Goal: Task Accomplishment & Management: Manage account settings

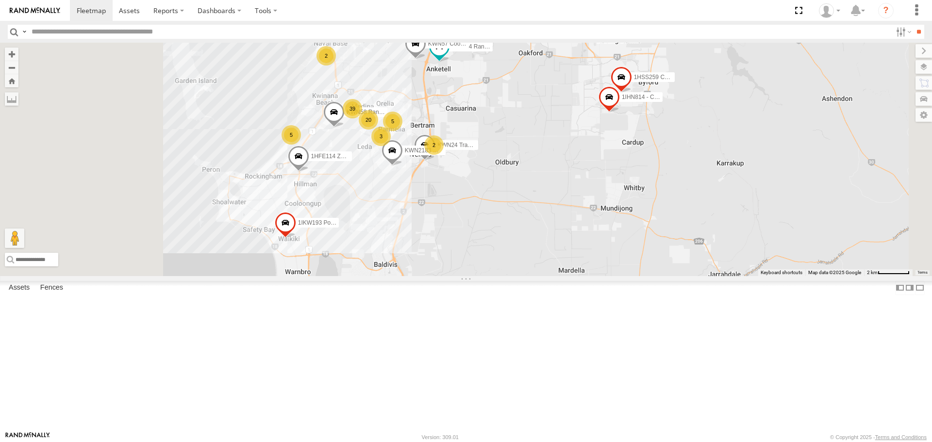
drag, startPoint x: 622, startPoint y: 302, endPoint x: 696, endPoint y: 266, distance: 81.4
click at [696, 266] on div "1I0C646 Manager Planning 1HRP499 [DOMAIN_NAME] 1HSJ189 [DOMAIN_NAME] 1HFE114 Zo…" at bounding box center [466, 159] width 932 height 233
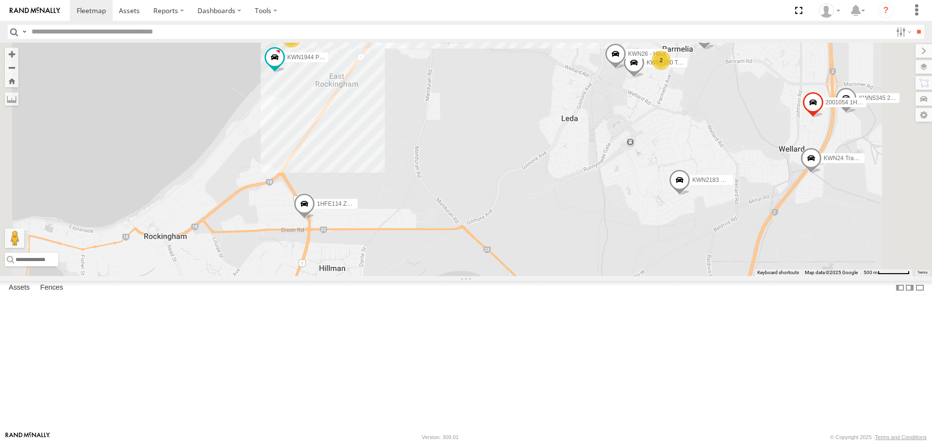
click at [283, 67] on span at bounding box center [274, 57] width 17 height 17
click at [288, 62] on label at bounding box center [278, 58] width 19 height 7
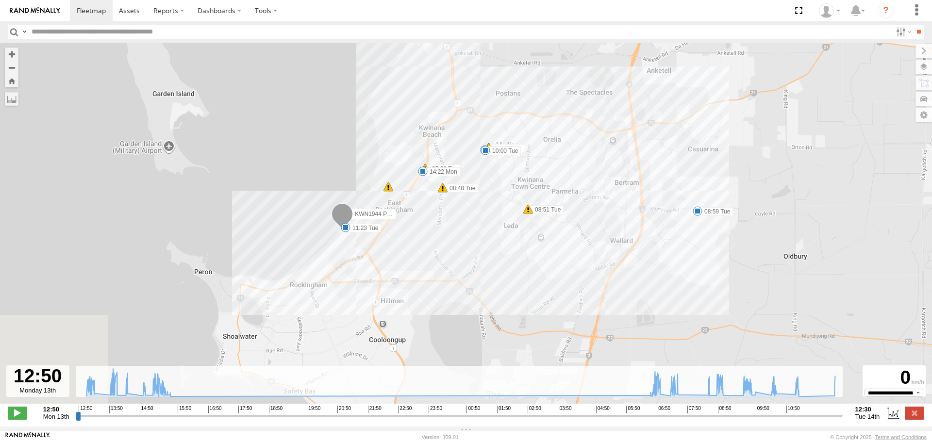
drag, startPoint x: 276, startPoint y: 295, endPoint x: 332, endPoint y: 160, distance: 146.0
click at [332, 160] on div "KWN1944 Parks 14:22 Mon 15:37 Mon 07:33 Tue 08:48 Tue 08:51 Tue 08:59 Tue 10:00…" at bounding box center [466, 228] width 932 height 371
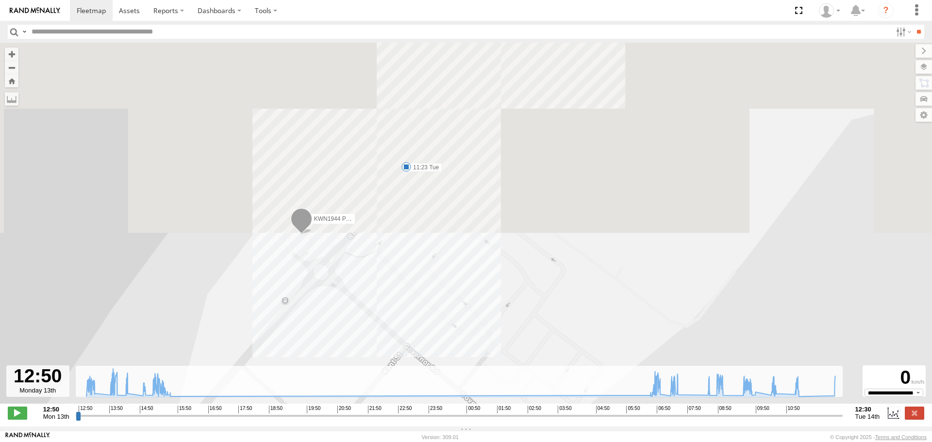
drag, startPoint x: 377, startPoint y: 149, endPoint x: 371, endPoint y: 371, distance: 222.4
click at [371, 371] on div "To navigate the map with touch gestures double-tap and hold your finger on the …" at bounding box center [466, 235] width 932 height 384
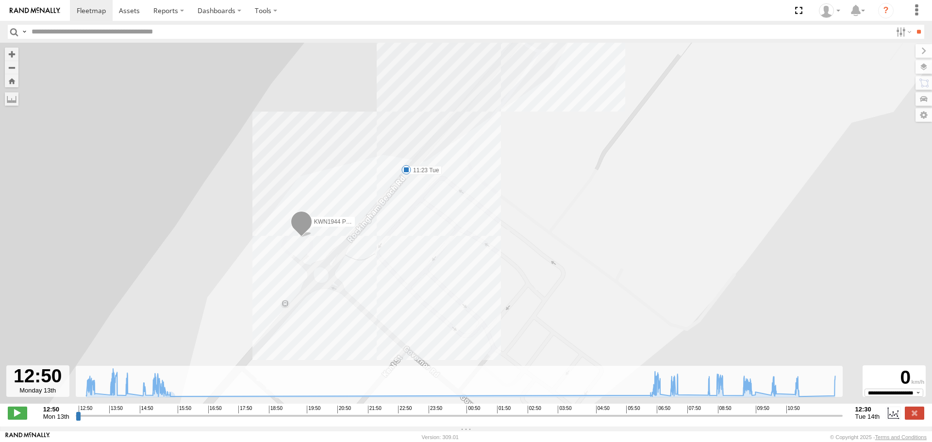
click at [407, 172] on span at bounding box center [406, 170] width 10 height 10
click at [301, 223] on span at bounding box center [301, 224] width 21 height 26
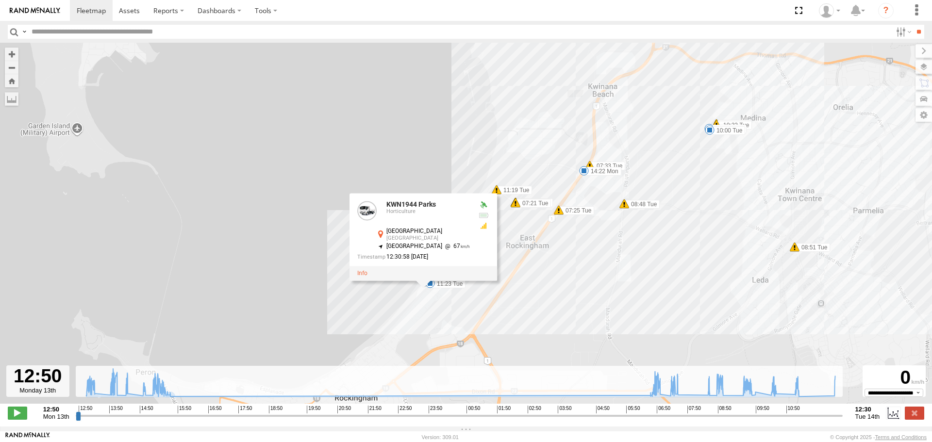
drag, startPoint x: 7, startPoint y: 30, endPoint x: 13, endPoint y: 33, distance: 6.3
click at [8, 30] on header "Search Query Asset ID Asset Label Registration Manufacturer Model VIN Job ID" at bounding box center [466, 32] width 932 height 22
click at [13, 33] on input "button" at bounding box center [14, 32] width 13 height 14
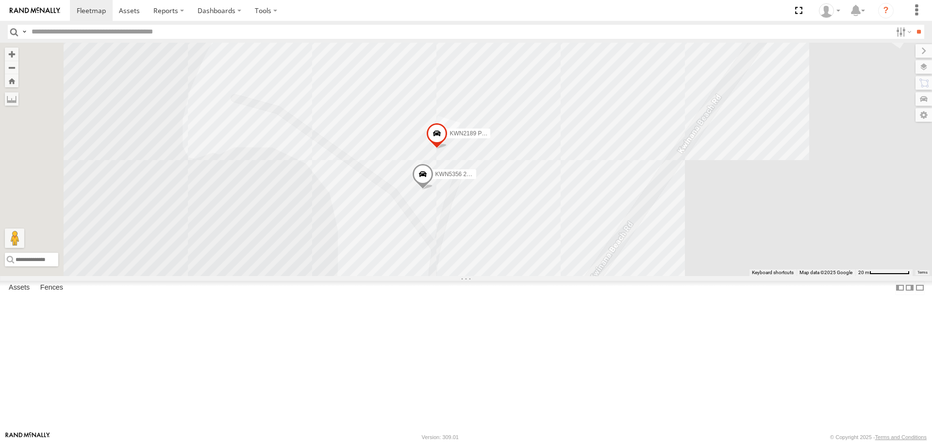
drag, startPoint x: 567, startPoint y: 336, endPoint x: 612, endPoint y: 161, distance: 181.0
click at [612, 161] on div "KWN1944 Parks KWN91Tree Officer 1I0C646 Manager Planning KWN720 Facility Maint …" at bounding box center [466, 159] width 932 height 233
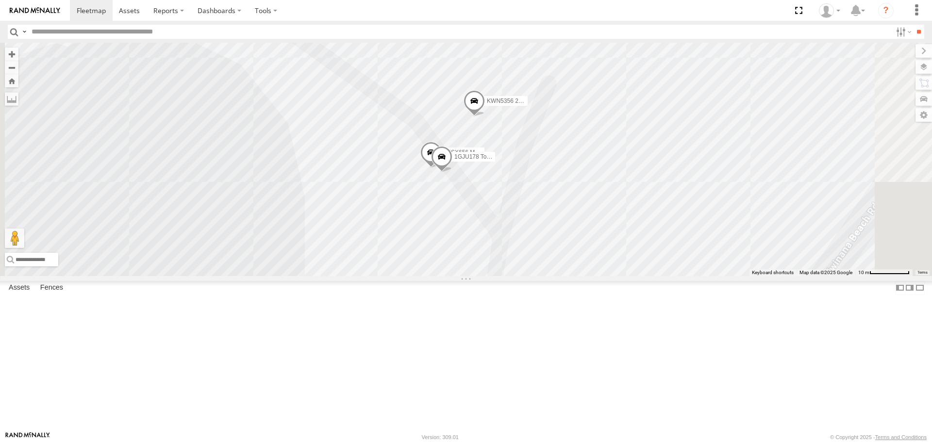
click at [442, 168] on span at bounding box center [430, 155] width 21 height 26
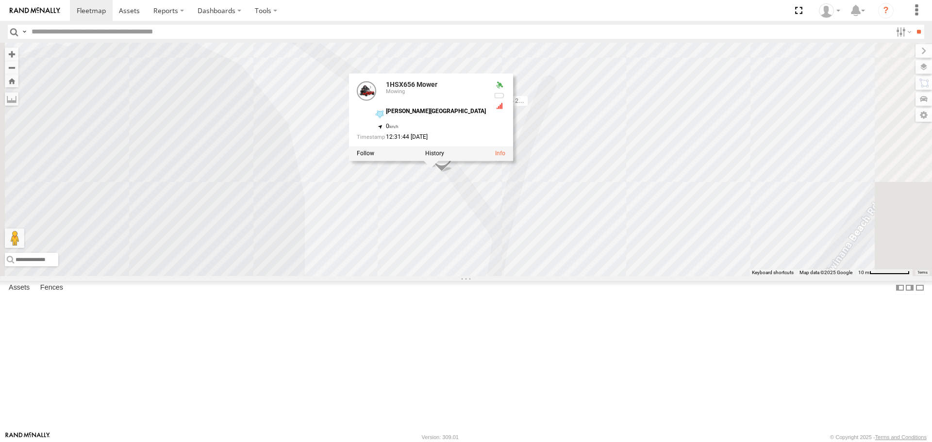
click at [452, 172] on span at bounding box center [441, 159] width 21 height 26
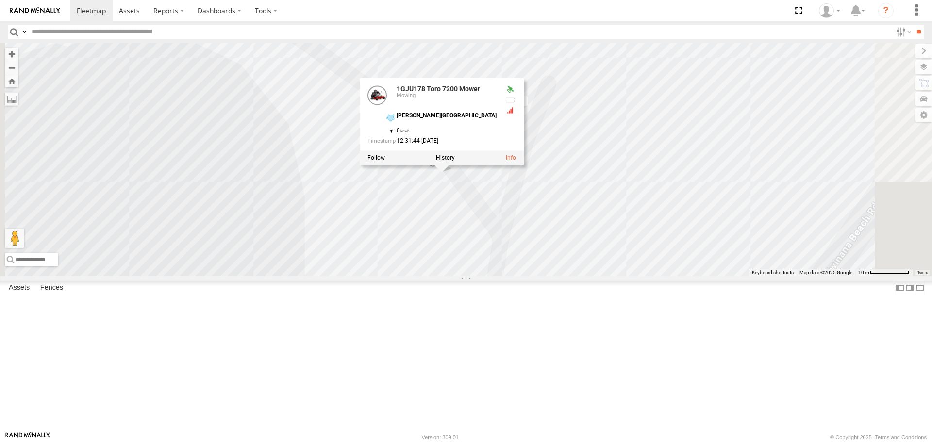
click at [594, 276] on div "KWN1944 Parks KWN91Tree Officer 1I0C646 Manager Planning KWN720 Facility Maint …" at bounding box center [466, 159] width 932 height 233
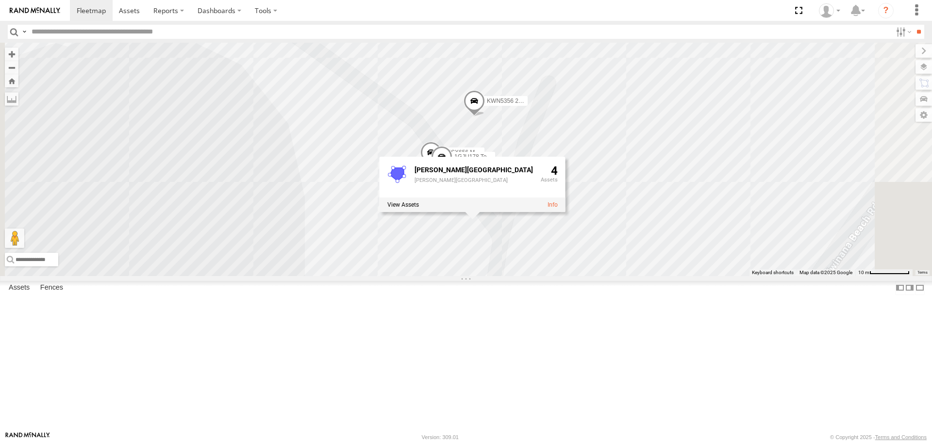
click at [487, 276] on div "KWN1944 Parks KWN91Tree Officer 1I0C646 Manager Planning KWN720 Facility Maint …" at bounding box center [466, 159] width 932 height 233
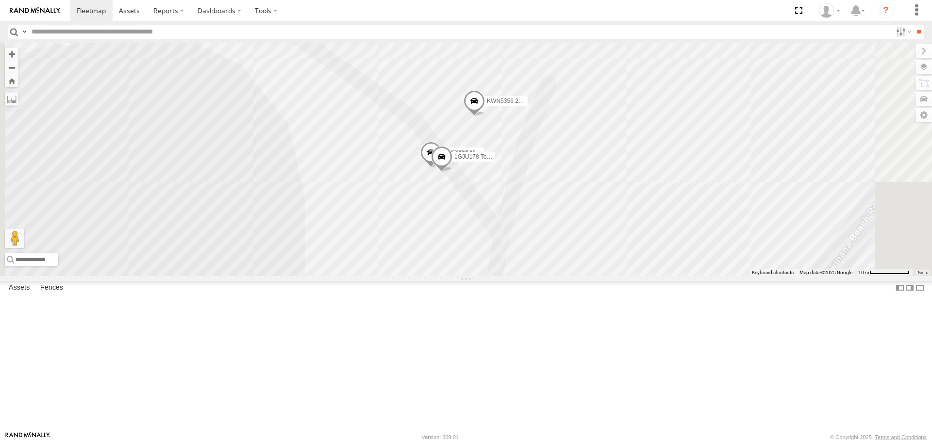
click at [442, 168] on span at bounding box center [430, 155] width 21 height 26
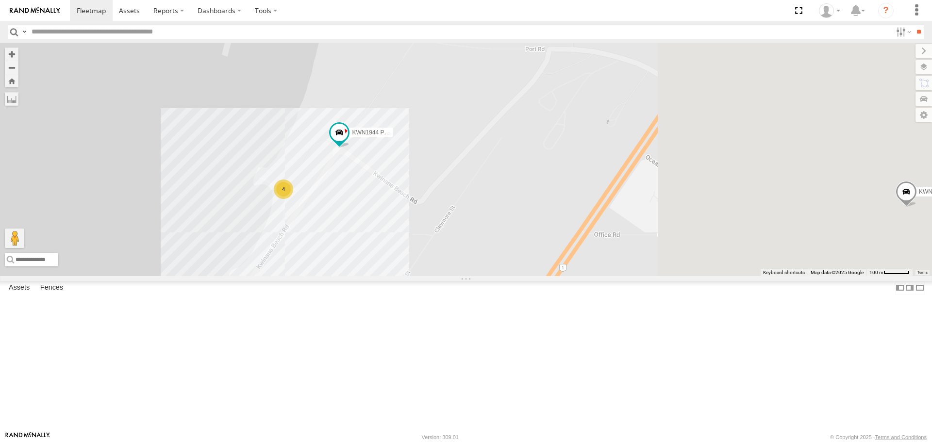
drag, startPoint x: 668, startPoint y: 313, endPoint x: 495, endPoint y: 283, distance: 175.9
click at [495, 276] on div "KWN1944 Parks KWN91Tree Officer 1I0C646 Manager Planning KWN720 Facility Maint …" at bounding box center [466, 159] width 932 height 233
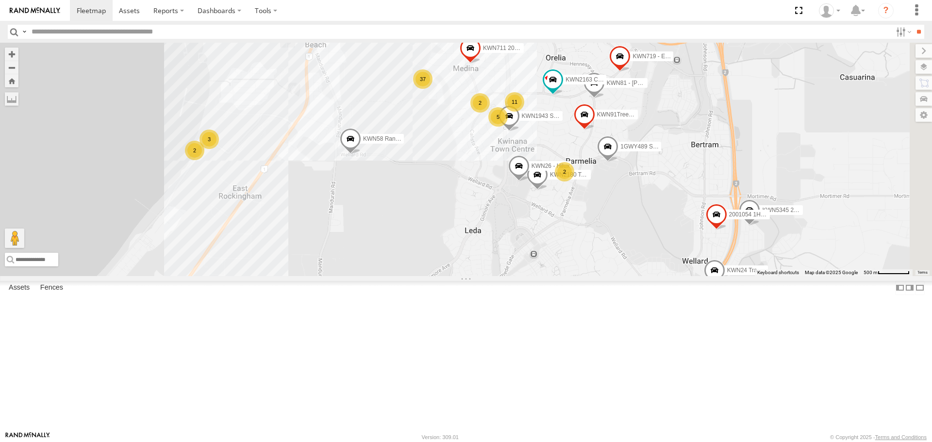
drag, startPoint x: 623, startPoint y: 322, endPoint x: 463, endPoint y: 270, distance: 168.4
click at [463, 270] on div "KWN91Tree Officer 1I0C646 Manager Planning KWN81 - Retic Jacob KWN5345 2000778 …" at bounding box center [466, 159] width 932 height 233
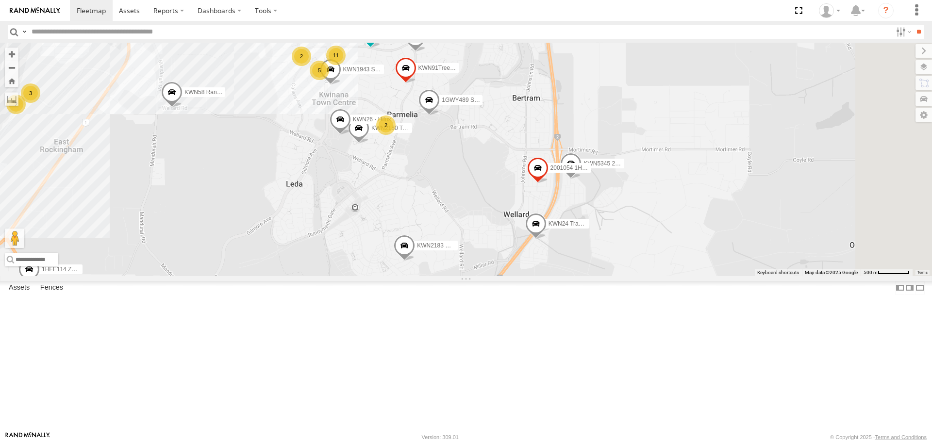
drag, startPoint x: 634, startPoint y: 333, endPoint x: 454, endPoint y: 286, distance: 186.0
click at [454, 276] on div "KWN91Tree Officer 1I0C646 Manager Planning KWN81 - Retic Jacob KWN5345 2000778 …" at bounding box center [466, 159] width 932 height 233
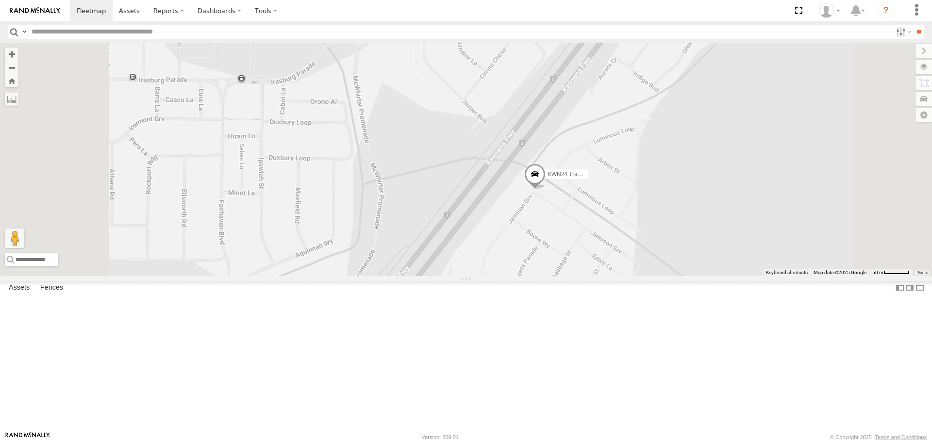
click at [546, 190] on span at bounding box center [534, 177] width 21 height 26
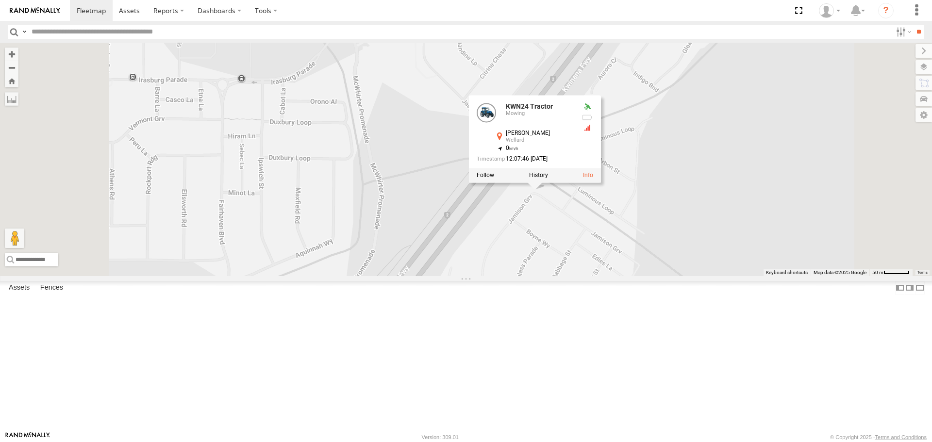
click at [548, 179] on label at bounding box center [538, 175] width 19 height 7
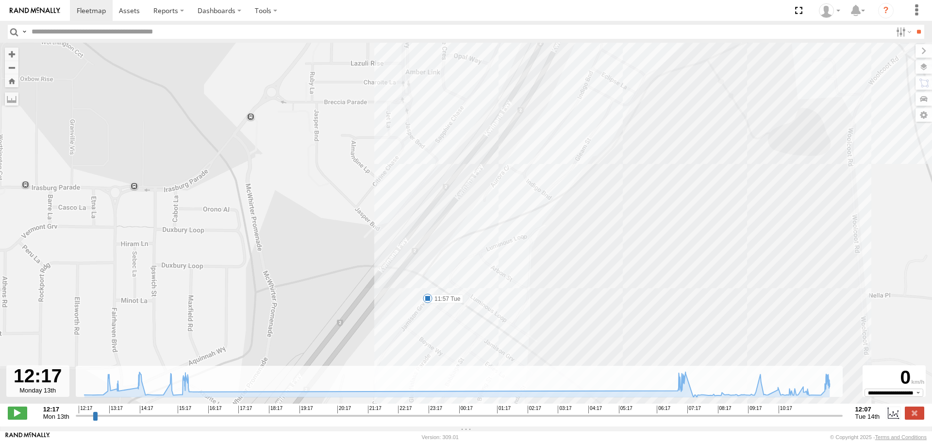
click at [428, 301] on span at bounding box center [428, 299] width 10 height 10
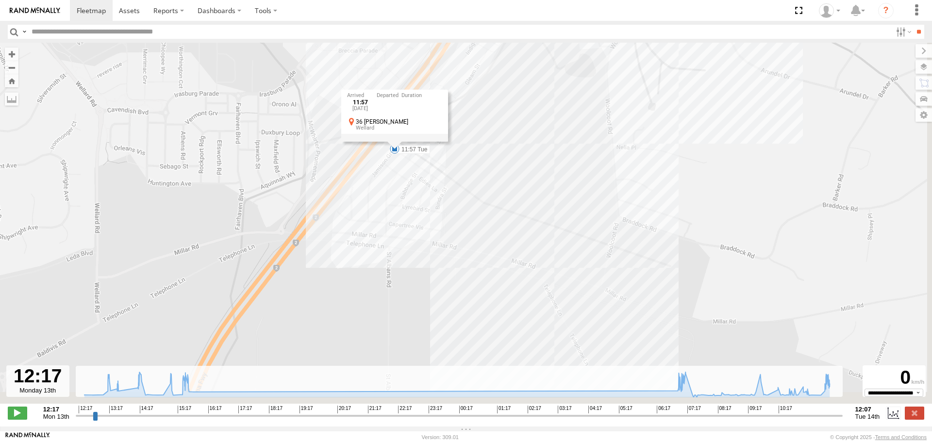
drag, startPoint x: 628, startPoint y: 334, endPoint x: 498, endPoint y: 173, distance: 206.8
click at [498, 173] on div "KWN24 Tractor 13:09 Mon 13:25 Mon 15:39 Mon 15:48 Mon 06:59 Tue 11:29 Tue 11:57…" at bounding box center [466, 228] width 932 height 371
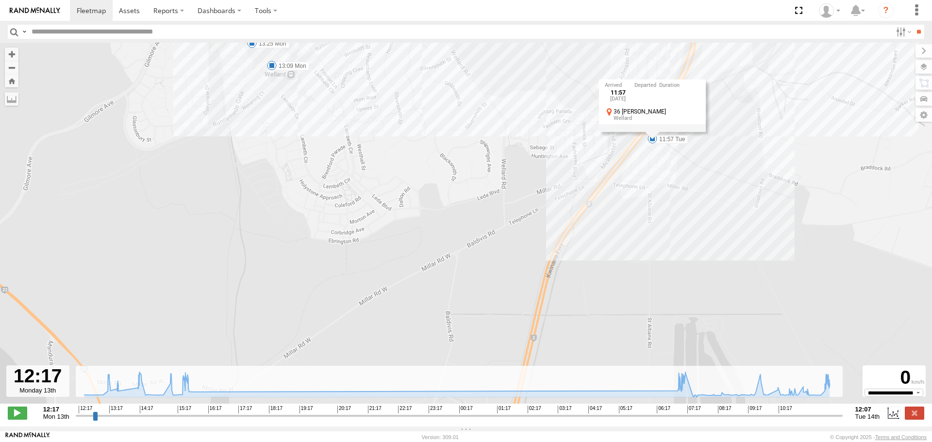
drag, startPoint x: 579, startPoint y: 218, endPoint x: 388, endPoint y: 100, distance: 224.8
click at [388, 100] on div "KWN24 Tractor 13:09 Mon 13:25 Mon 15:39 Mon 15:48 Mon 06:59 Tue 11:29 Tue 11:57…" at bounding box center [466, 228] width 932 height 371
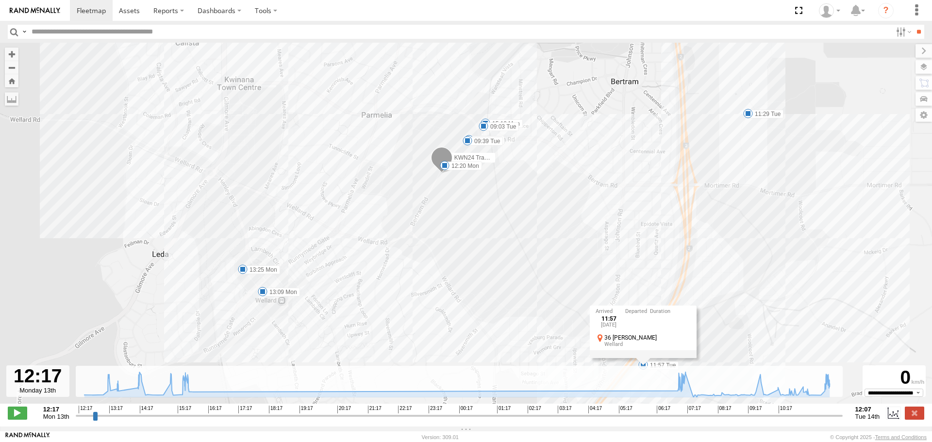
drag, startPoint x: 482, startPoint y: 151, endPoint x: 489, endPoint y: 269, distance: 118.6
click at [489, 269] on div "KWN24 Tractor 13:09 Mon 13:25 Mon 15:39 Mon 15:48 Mon 06:59 Tue 11:29 Tue 11:57…" at bounding box center [466, 228] width 932 height 371
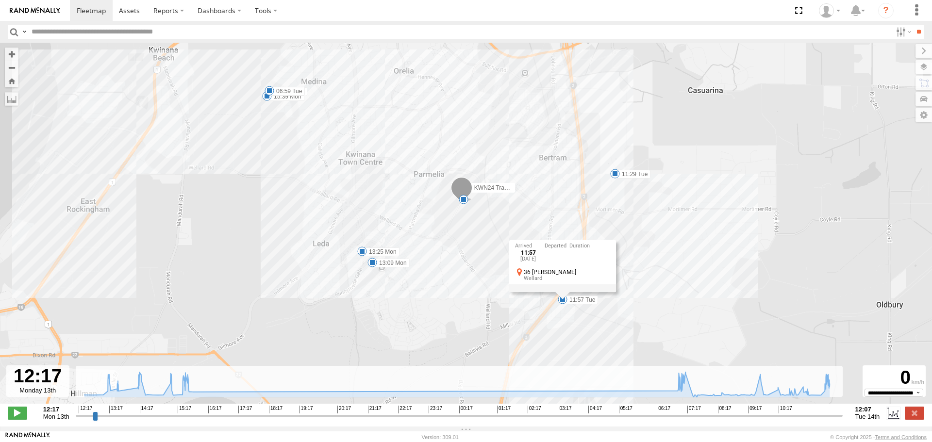
click at [16, 31] on input "button" at bounding box center [14, 32] width 13 height 14
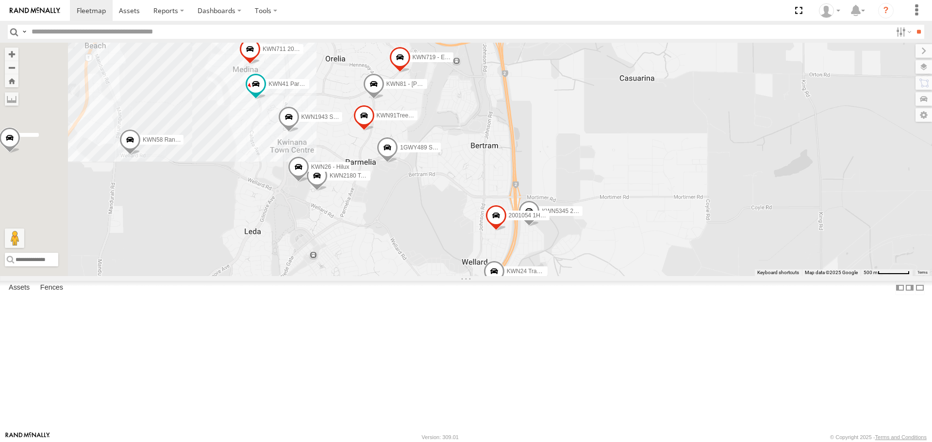
drag, startPoint x: 361, startPoint y: 258, endPoint x: 629, endPoint y: 324, distance: 275.5
click at [629, 276] on div "KWN91Tree Officer KWN81 - Retic Jacob KWN5345 2000778 Bartco VMS KWN711 2001089…" at bounding box center [466, 159] width 932 height 233
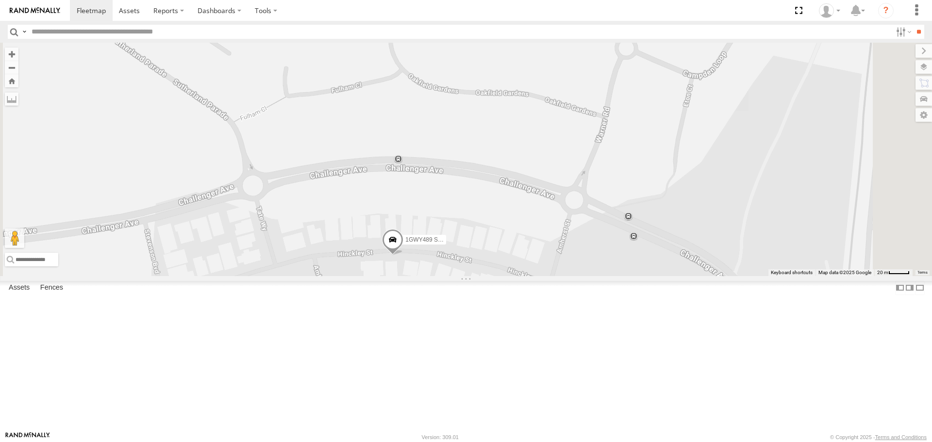
click at [403, 255] on span at bounding box center [392, 242] width 21 height 26
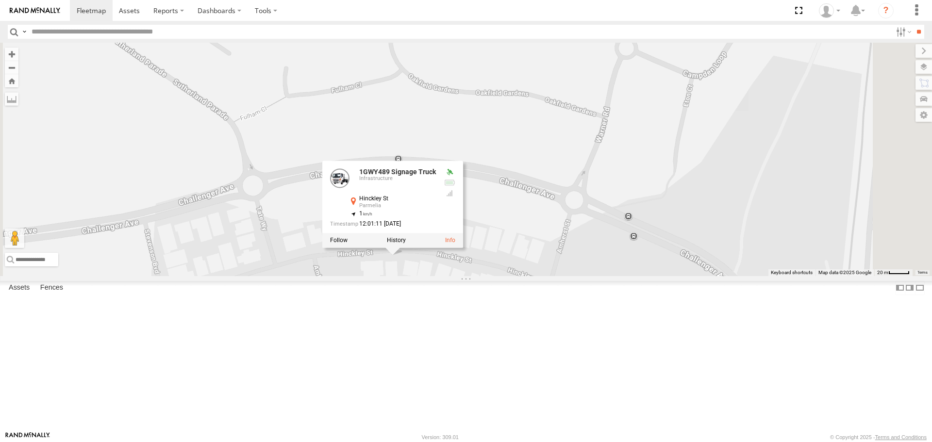
click at [463, 248] on div at bounding box center [392, 240] width 141 height 15
click at [406, 244] on label at bounding box center [396, 240] width 19 height 7
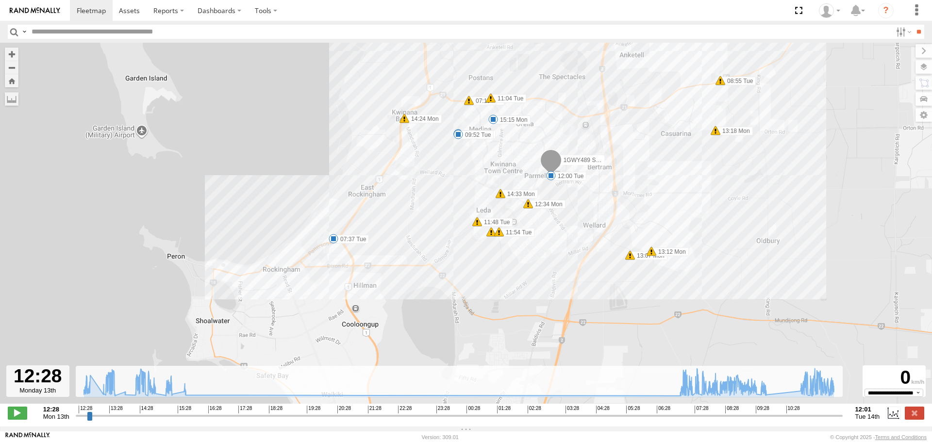
drag, startPoint x: 552, startPoint y: 317, endPoint x: 608, endPoint y: 193, distance: 136.5
click at [608, 193] on div "1GWY489 Signage Truck 12:34 Mon 13:07 Mon 13:12 Mon 13:18 Mon 13:30 Mon 14:24 M…" at bounding box center [466, 228] width 932 height 371
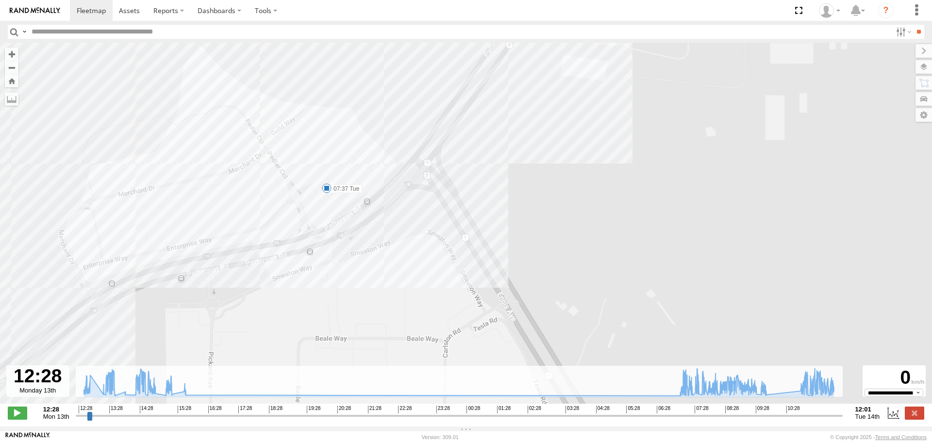
click at [922, 71] on label at bounding box center [923, 67] width 17 height 14
click at [0, 0] on label at bounding box center [0, 0] width 0 height 0
click at [0, 0] on span "Satellite" at bounding box center [0, 0] width 0 height 0
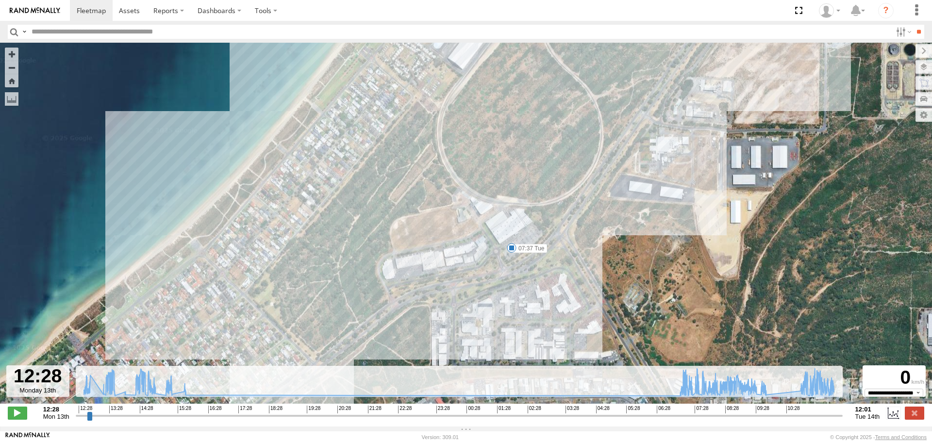
click at [15, 30] on input "button" at bounding box center [14, 32] width 13 height 14
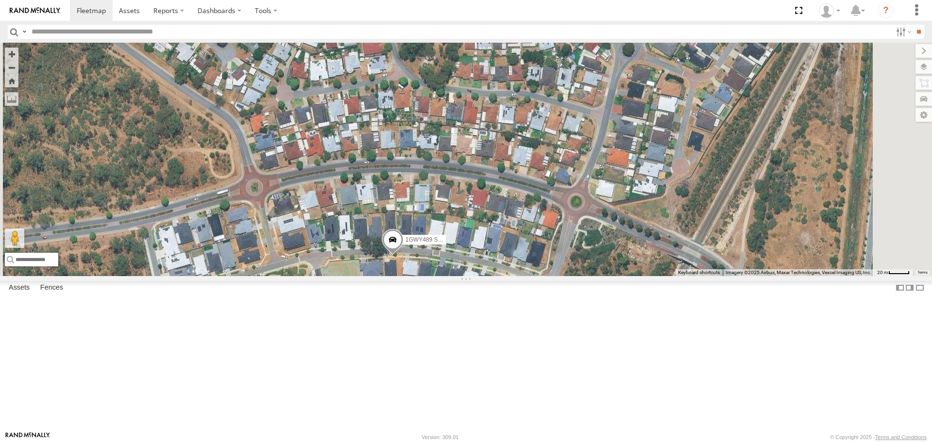
click at [403, 255] on span at bounding box center [392, 242] width 21 height 26
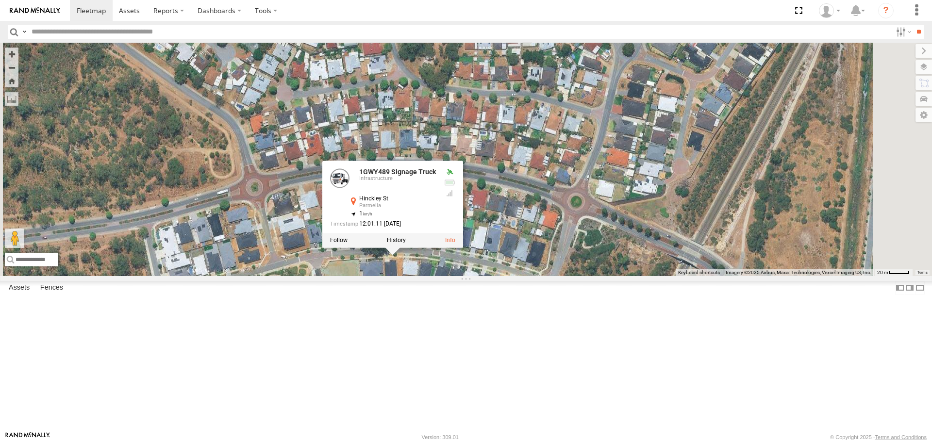
click at [406, 244] on label at bounding box center [396, 240] width 19 height 7
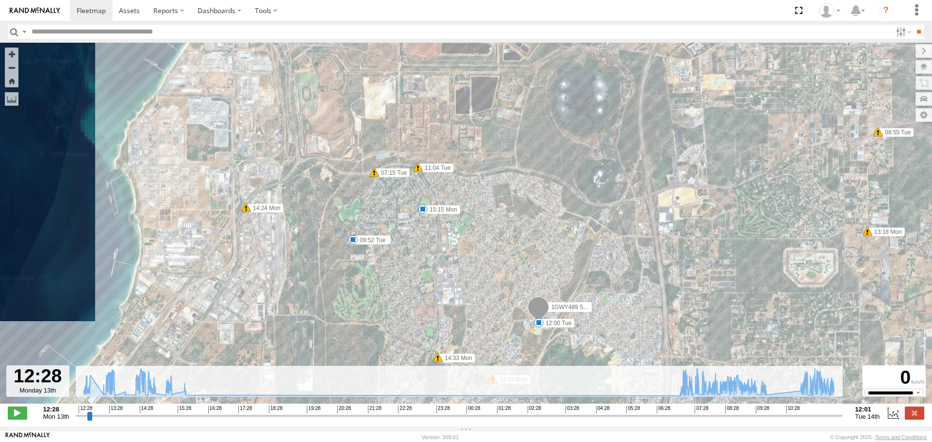
click at [11, 31] on input "button" at bounding box center [14, 32] width 13 height 14
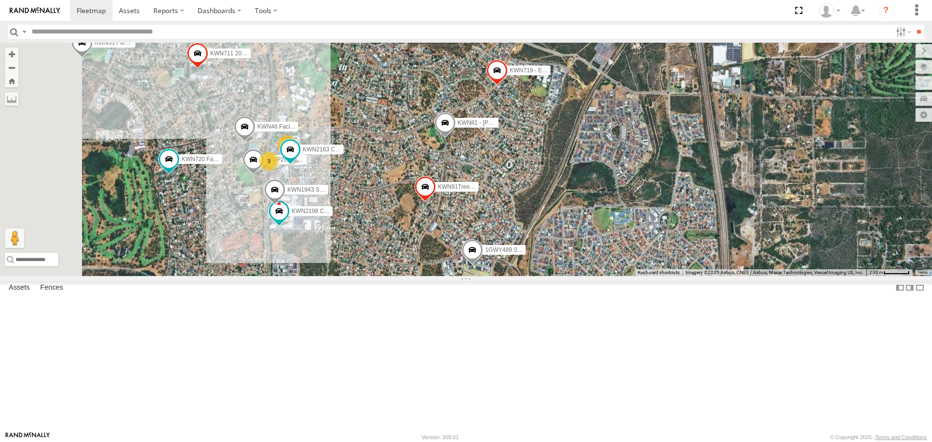
drag, startPoint x: 431, startPoint y: 367, endPoint x: 593, endPoint y: 238, distance: 207.3
click at [593, 238] on div "KWN91Tree Officer KWN720 Facility Maint KWN81 - Retic Jacob KWN711 2001089 Ford…" at bounding box center [466, 159] width 932 height 233
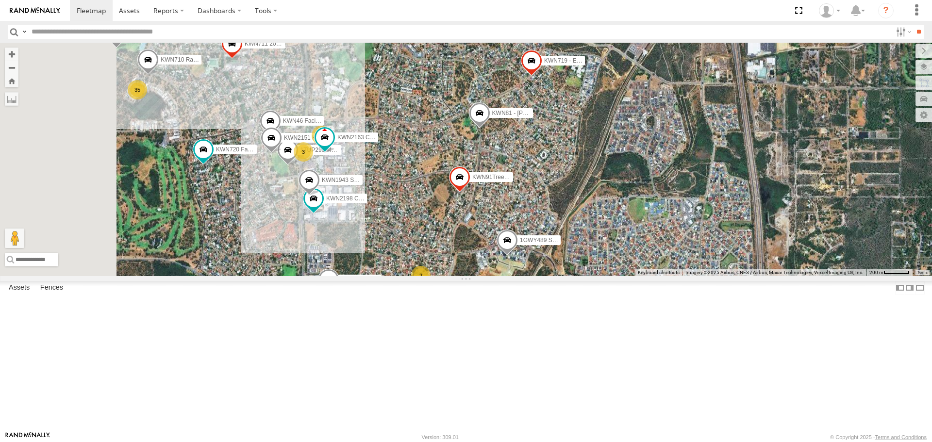
click at [339, 295] on span at bounding box center [328, 282] width 21 height 26
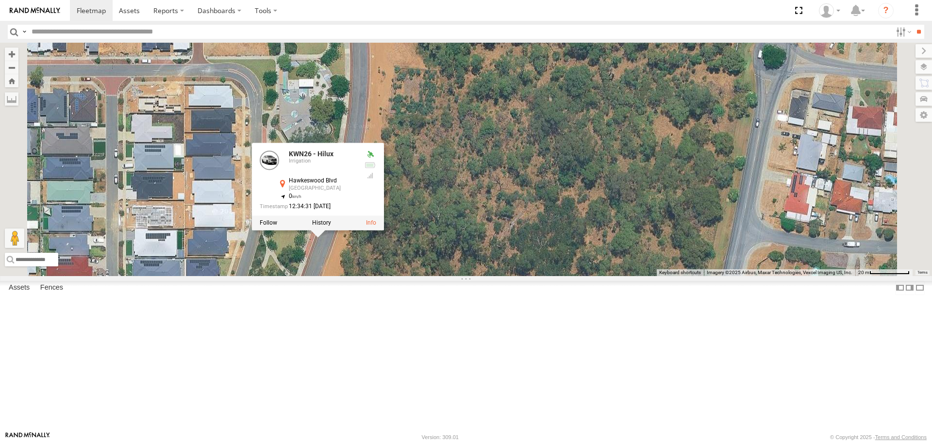
click at [331, 227] on label at bounding box center [321, 223] width 19 height 7
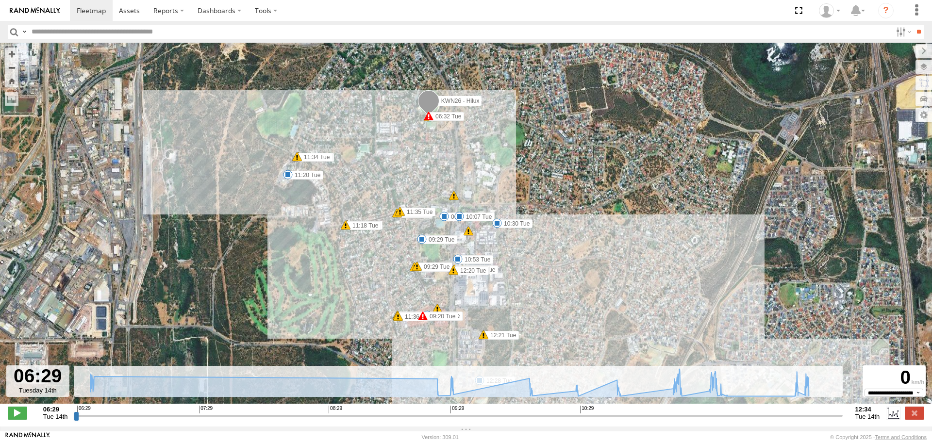
drag, startPoint x: 496, startPoint y: 333, endPoint x: 570, endPoint y: 368, distance: 81.6
click at [570, 368] on div "KWN26 - Hilux 06:32 Tue 06:35 Tue 09:20 Tue 09:26 Tue 09:29 Tue 09:29 Tue 09:29…" at bounding box center [466, 228] width 932 height 371
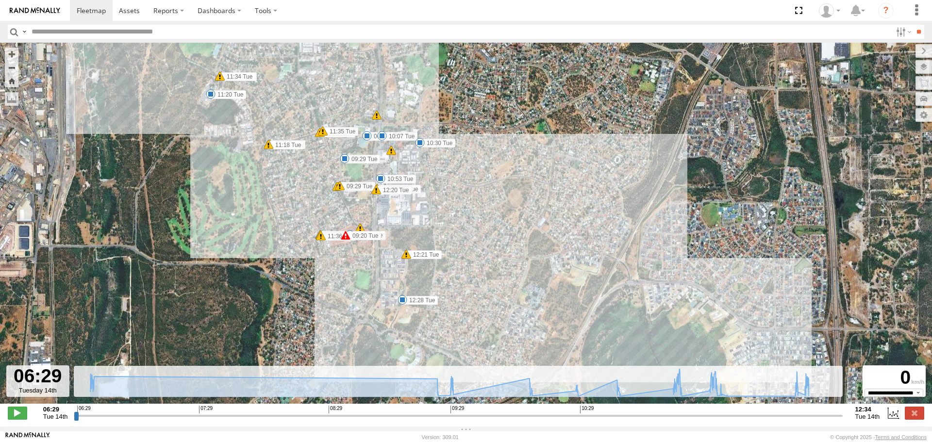
drag, startPoint x: 543, startPoint y: 274, endPoint x: 471, endPoint y: 115, distance: 174.7
click at [471, 115] on div "KWN26 - Hilux 06:32 Tue 06:35 Tue 09:20 Tue 09:26 Tue 09:29 Tue 09:29 Tue 09:29…" at bounding box center [466, 228] width 932 height 371
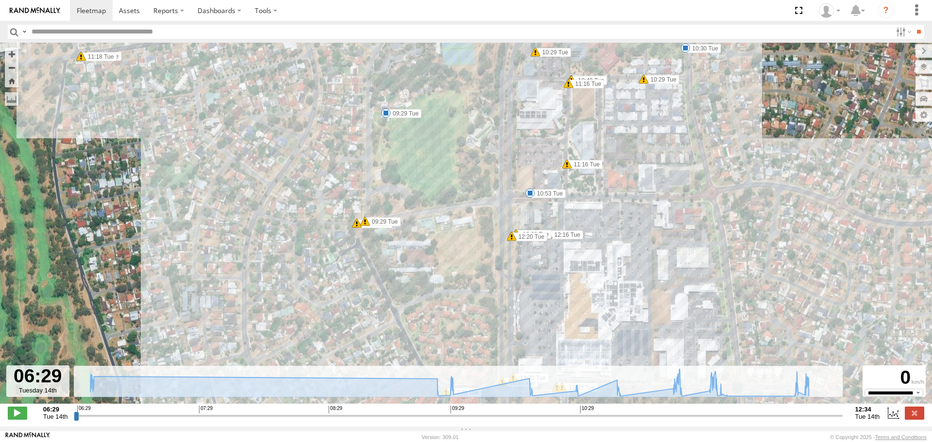
drag, startPoint x: 593, startPoint y: 150, endPoint x: 582, endPoint y: 305, distance: 155.2
click at [587, 308] on div "KWN26 - Hilux 06:32 Tue 06:35 Tue 09:20 Tue 09:26 Tue 09:29 Tue 09:29 Tue 09:29…" at bounding box center [466, 228] width 932 height 371
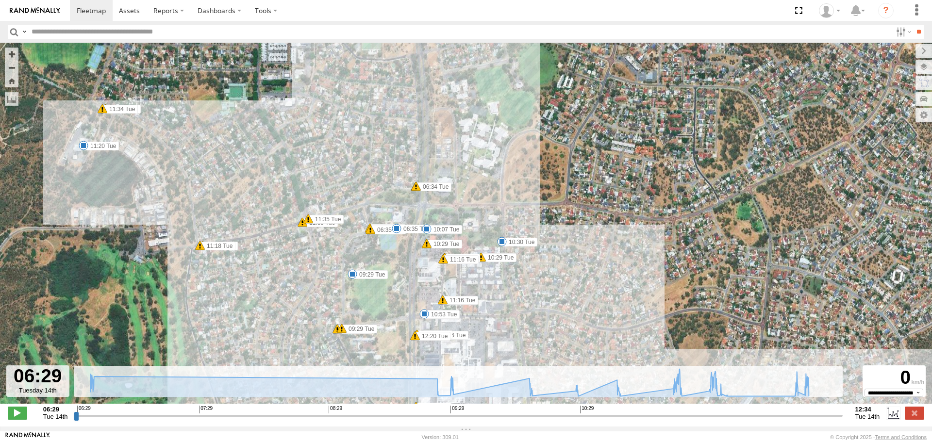
drag, startPoint x: 592, startPoint y: 262, endPoint x: 539, endPoint y: 356, distance: 108.0
click at [539, 356] on div "KWN26 - Hilux 06:32 Tue 06:35 Tue 09:20 Tue 09:26 Tue 09:29 Tue 09:29 Tue 09:29…" at bounding box center [466, 228] width 932 height 371
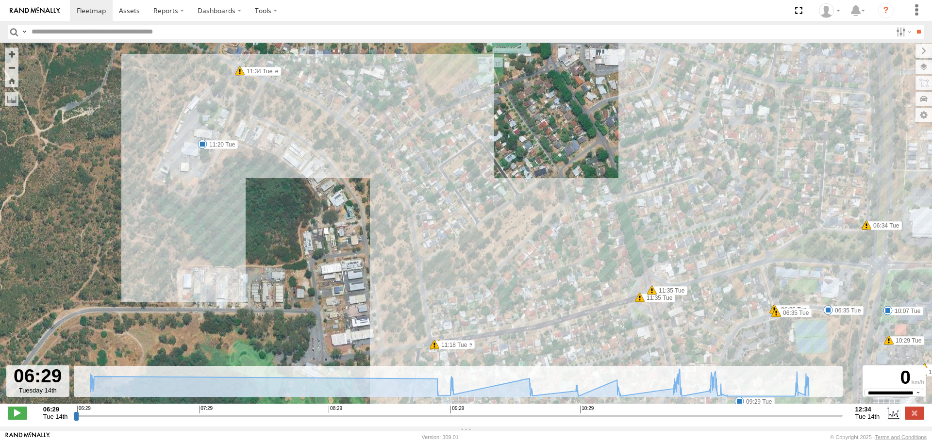
drag, startPoint x: 497, startPoint y: 216, endPoint x: 497, endPoint y: 134, distance: 81.5
click at [497, 134] on div "KWN26 - Hilux 06:32 Tue 06:35 Tue 09:20 Tue 09:26 Tue 09:29 Tue 09:29 Tue 09:29…" at bounding box center [466, 228] width 932 height 371
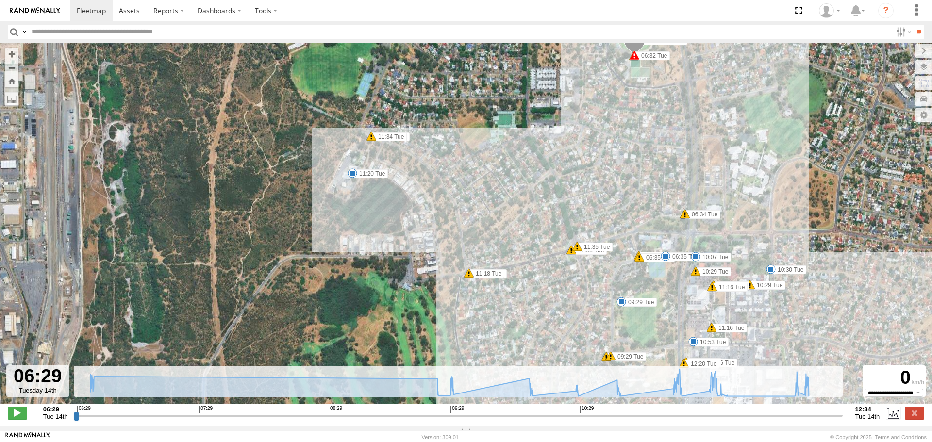
click at [13, 28] on input "button" at bounding box center [14, 32] width 13 height 14
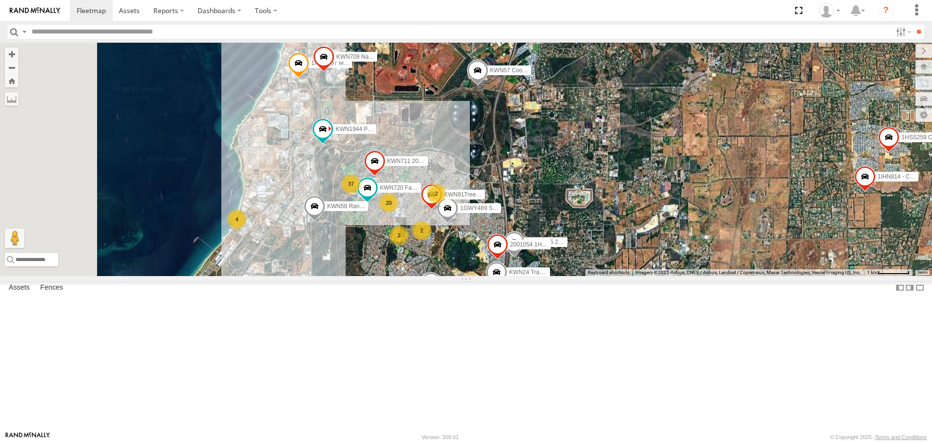
drag, startPoint x: 399, startPoint y: 336, endPoint x: 511, endPoint y: 331, distance: 111.8
click at [511, 276] on div "KWN720 Facility Maint KWN711 2001089 Ford Ranger (Retic) KWN1944 Parks 4 KWN91T…" at bounding box center [466, 159] width 932 height 233
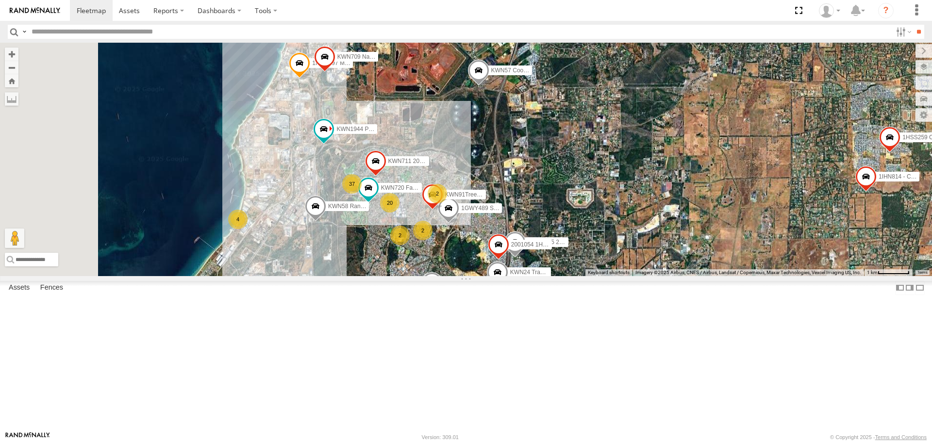
click at [377, 197] on span at bounding box center [368, 187] width 17 height 17
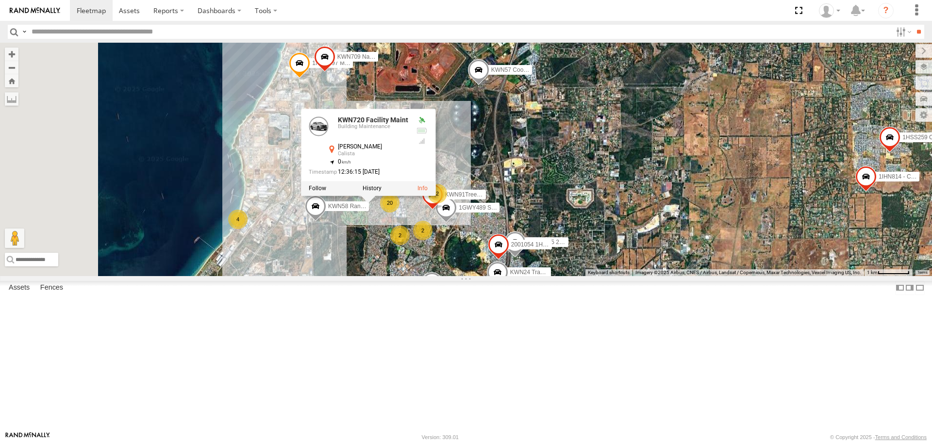
click at [444, 276] on div "KWN720 Facility Maint KWN711 2001089 Ford Ranger (Retic) KWN1944 Parks 4 KWN91T…" at bounding box center [466, 159] width 932 height 233
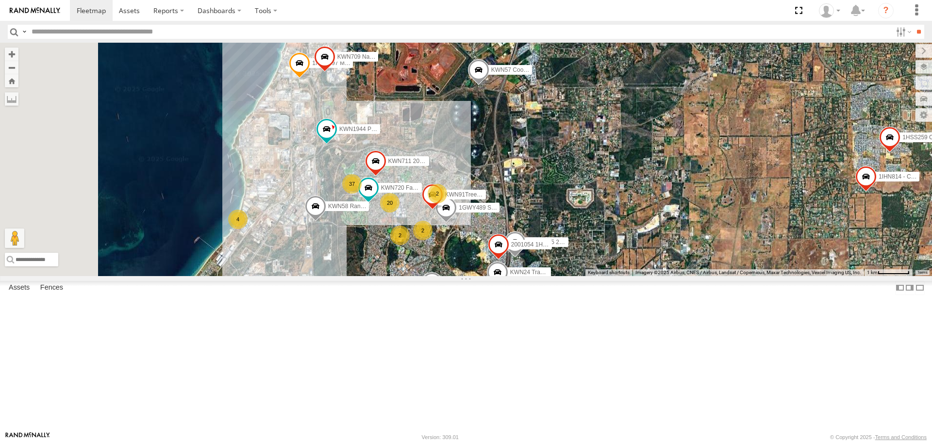
click at [386, 177] on span at bounding box center [375, 163] width 21 height 26
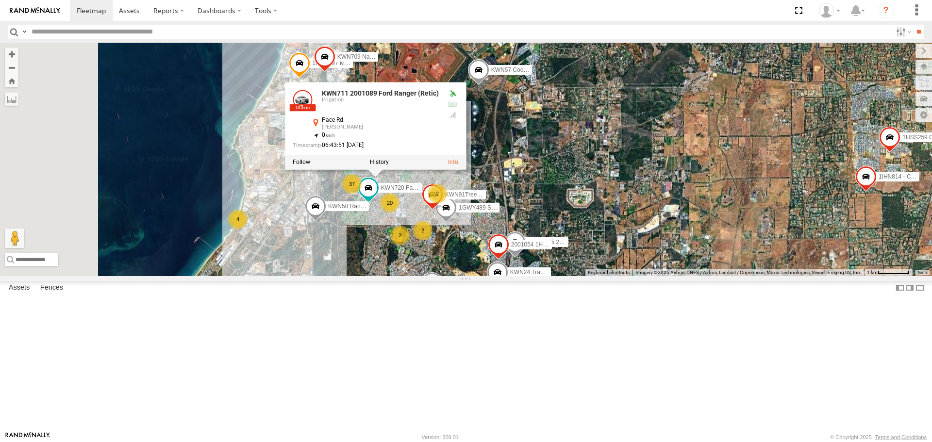
click at [389, 166] on label at bounding box center [379, 162] width 19 height 7
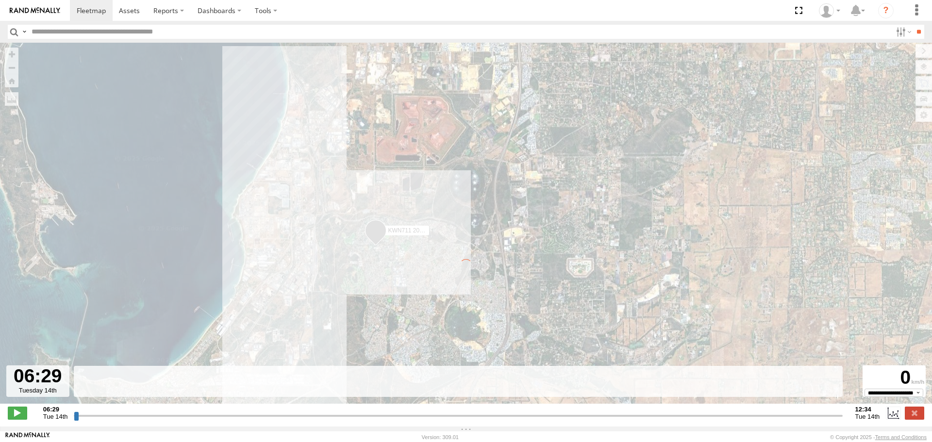
type input "**********"
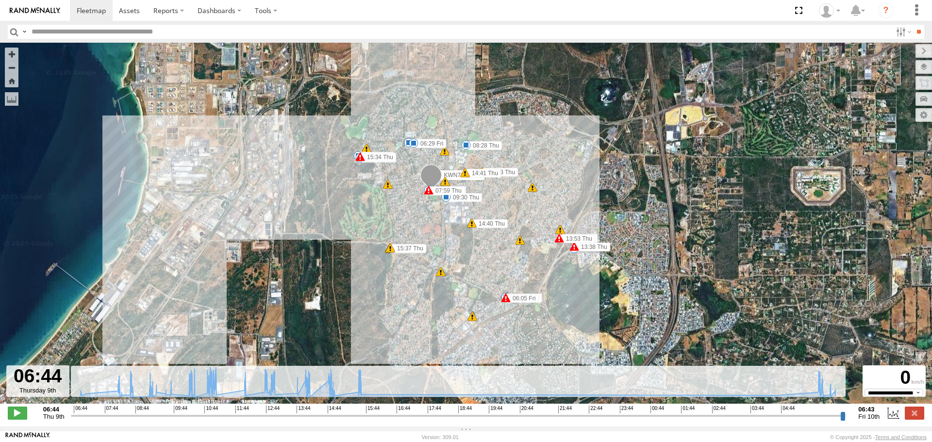
click at [0, 0] on span "Default" at bounding box center [0, 0] width 0 height 0
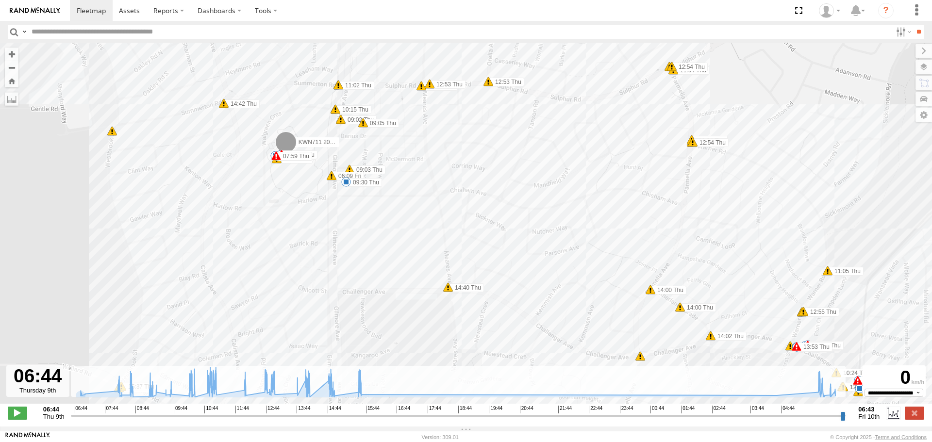
click at [285, 146] on span at bounding box center [285, 144] width 21 height 26
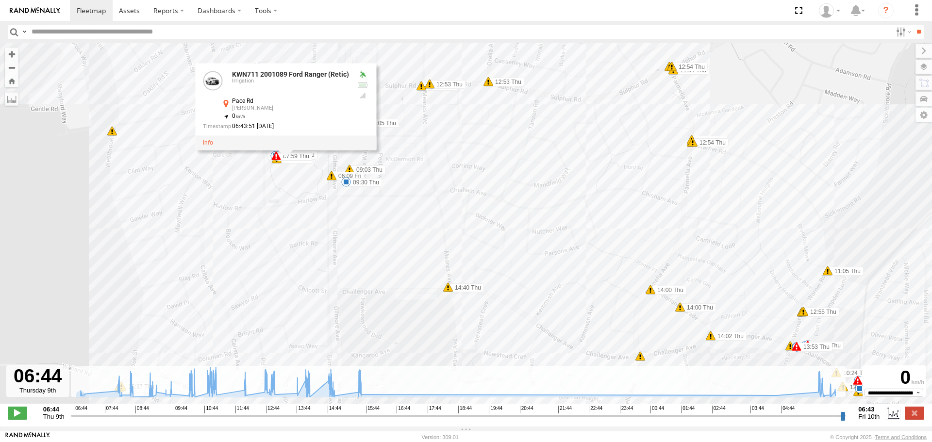
click at [209, 146] on link at bounding box center [208, 142] width 10 height 7
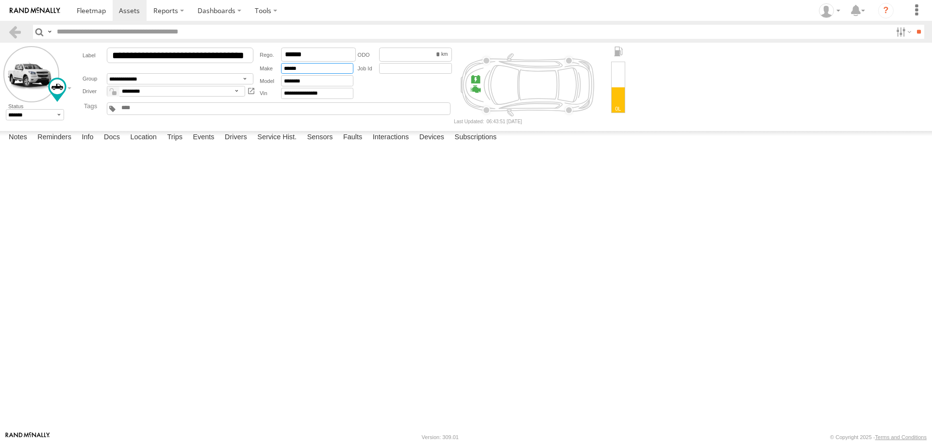
drag, startPoint x: 316, startPoint y: 71, endPoint x: 255, endPoint y: 80, distance: 61.9
click at [255, 80] on div "**********" at bounding box center [263, 73] width 381 height 54
type input "****"
drag, startPoint x: 301, startPoint y: 79, endPoint x: 276, endPoint y: 81, distance: 25.4
click at [276, 81] on div "********" at bounding box center [307, 80] width 94 height 11
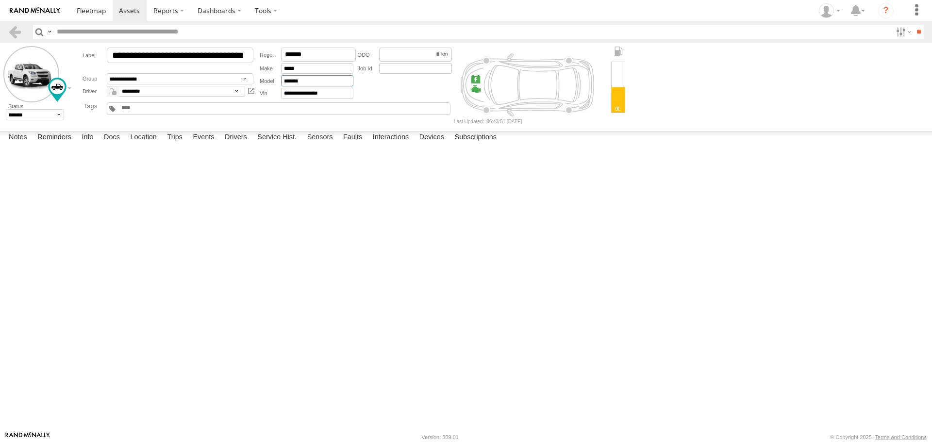
type input "******"
drag, startPoint x: 411, startPoint y: 53, endPoint x: 489, endPoint y: 51, distance: 77.7
click at [489, 51] on form "**********" at bounding box center [465, 85] width 925 height 78
type input "*"
type input "****"
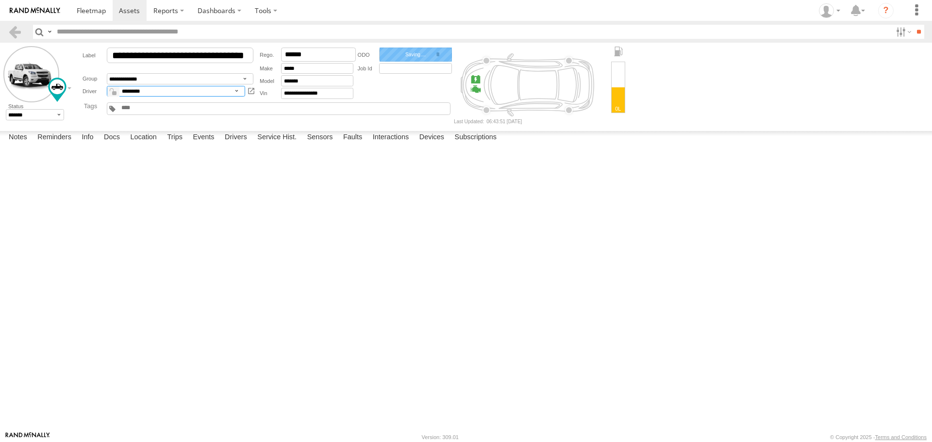
click at [155, 94] on select "*********" at bounding box center [176, 91] width 138 height 11
click at [0, 0] on div "Date/Time Type Note Status" at bounding box center [0, 0] width 0 height 0
click at [0, 0] on button "Save" at bounding box center [0, 0] width 0 height 0
click at [0, 0] on textarea at bounding box center [0, 0] width 0 height 0
type textarea "**********"
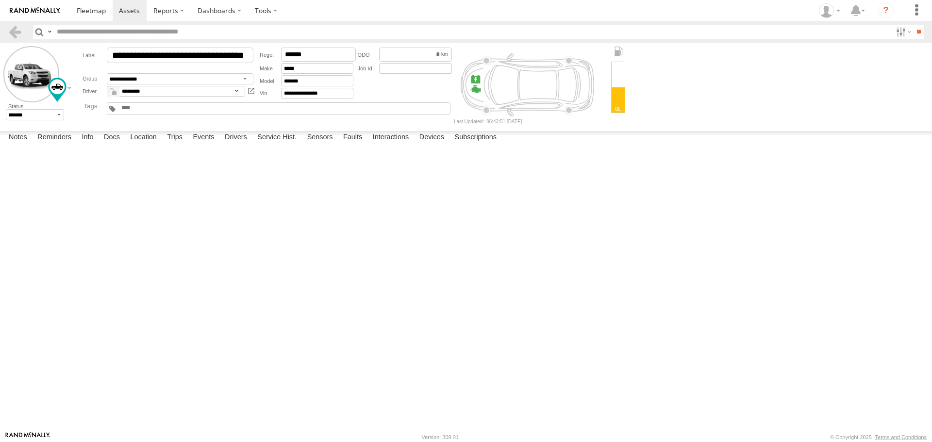
click at [0, 0] on button "Save" at bounding box center [0, 0] width 0 height 0
click at [38, 33] on input "button" at bounding box center [39, 32] width 13 height 14
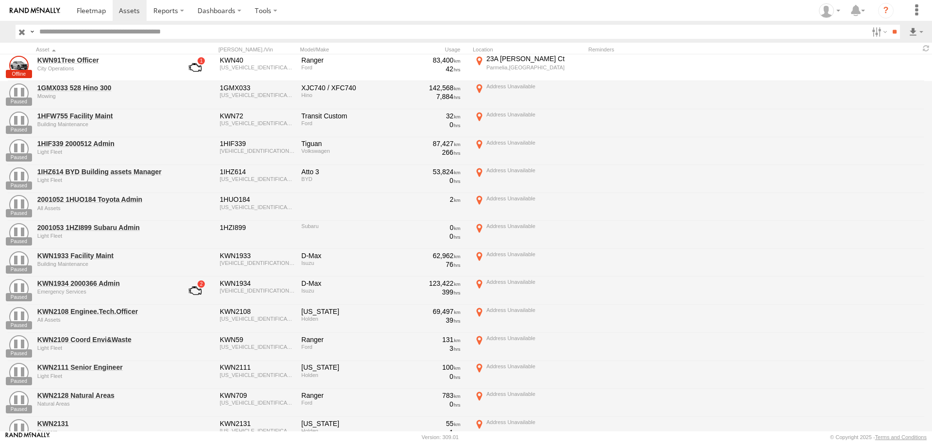
scroll to position [2303, 0]
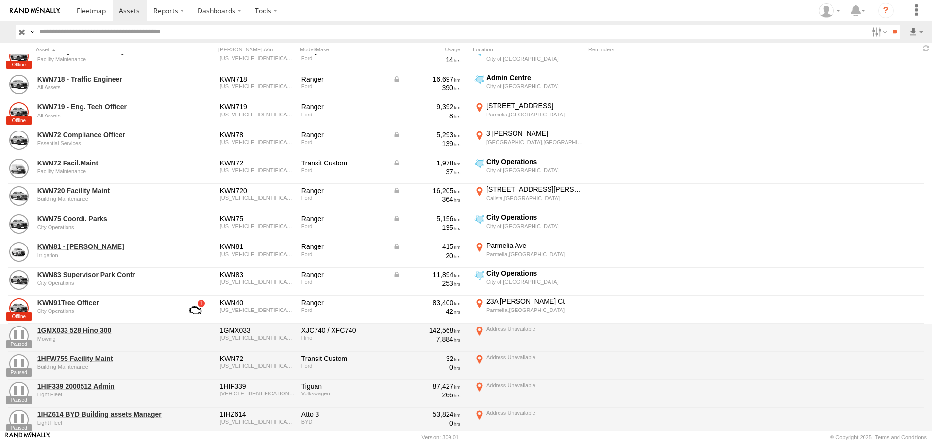
click at [70, 302] on link "KWN91Tree Officer" at bounding box center [103, 303] width 133 height 9
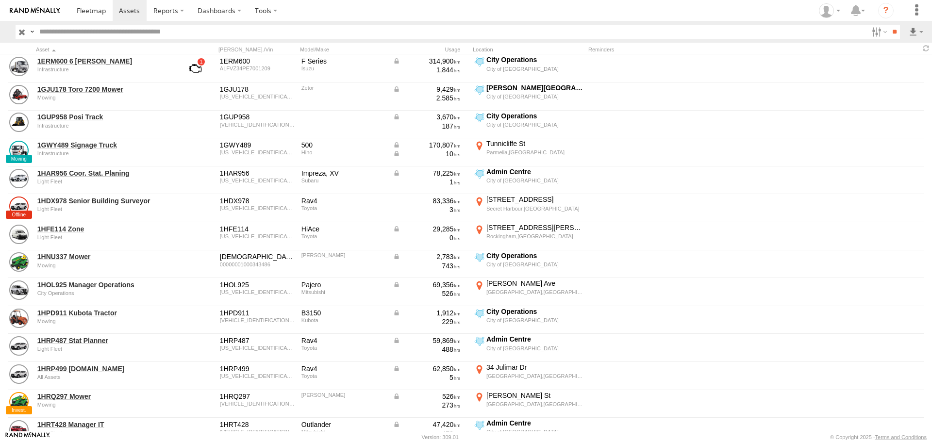
click at [21, 31] on input "button" at bounding box center [22, 32] width 13 height 14
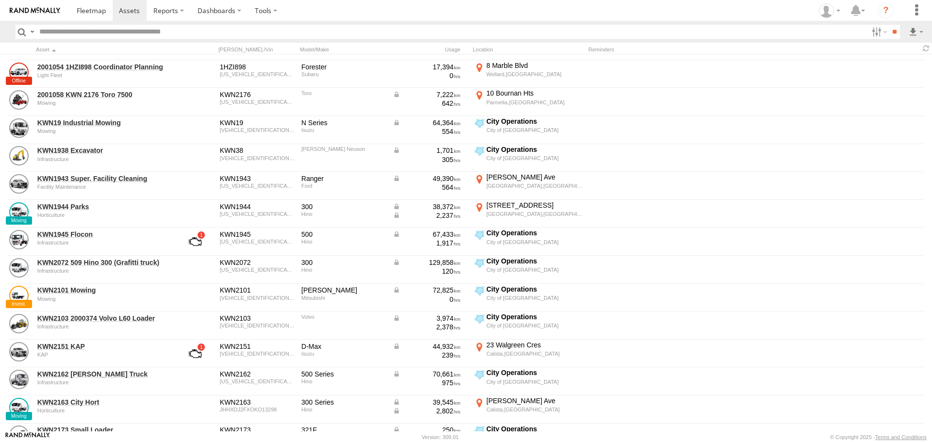
scroll to position [1152, 0]
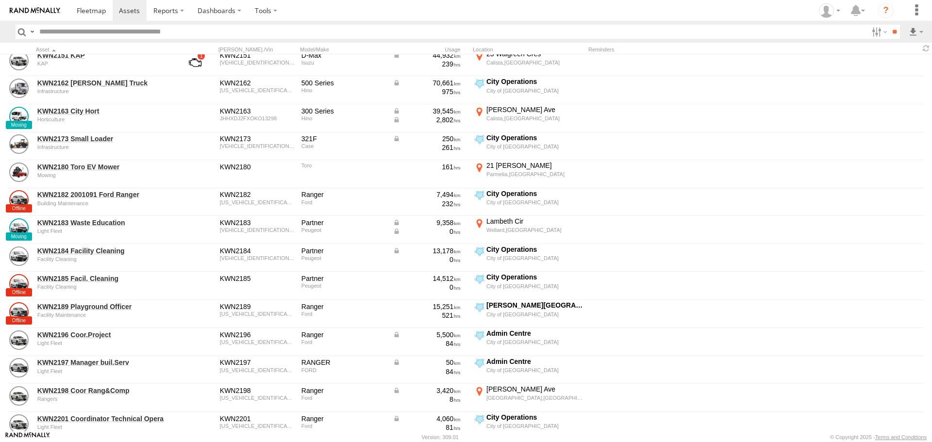
click at [81, 362] on link "KWN2197 Manager buil.Serv" at bounding box center [103, 362] width 133 height 9
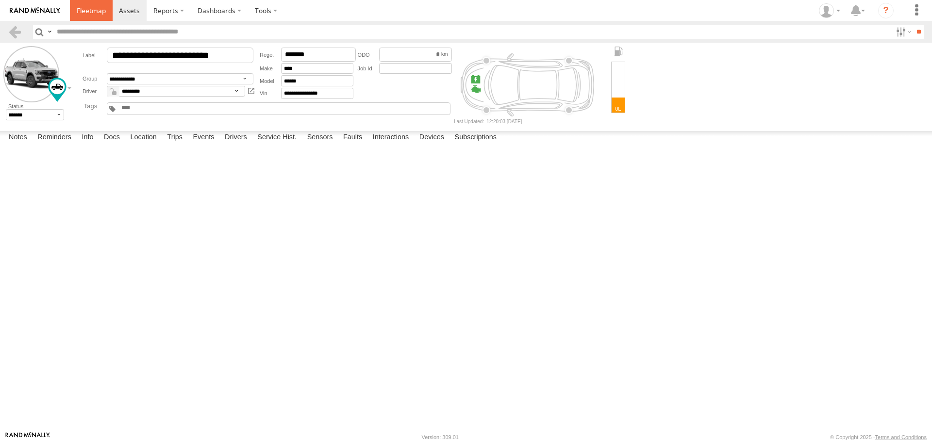
click at [82, 14] on span at bounding box center [91, 10] width 29 height 9
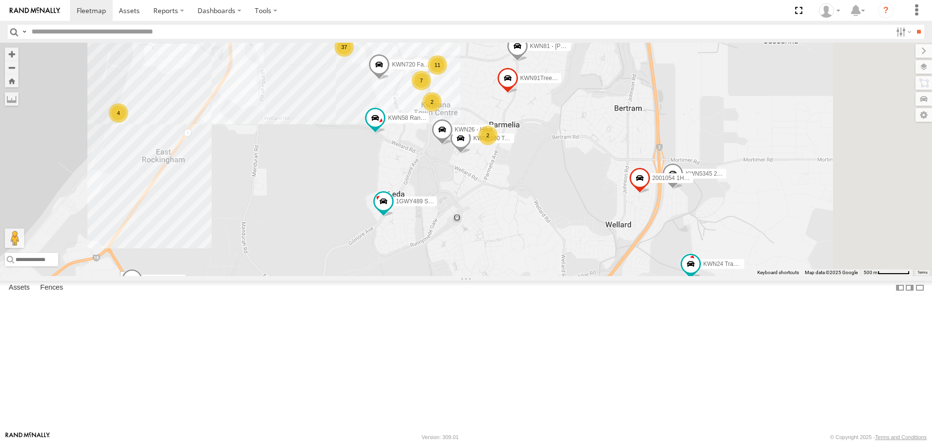
drag, startPoint x: 506, startPoint y: 310, endPoint x: 357, endPoint y: 261, distance: 156.9
click at [357, 261] on div "1I0C646 Manager Planning KWN44 Rangers 1HRP499 [DOMAIN_NAME] 1HSJ189 [DOMAIN_NA…" at bounding box center [466, 159] width 932 height 233
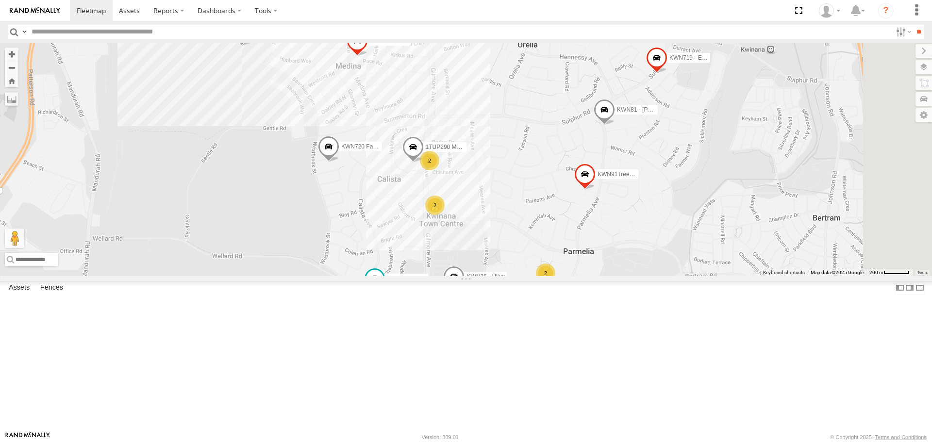
drag, startPoint x: 632, startPoint y: 338, endPoint x: 632, endPoint y: 421, distance: 82.5
click at [632, 276] on div "1I0C646 Manager Planning KWN44 Rangers 1HRP499 [DOMAIN_NAME] 1HSJ189 [DOMAIN_NA…" at bounding box center [466, 159] width 932 height 233
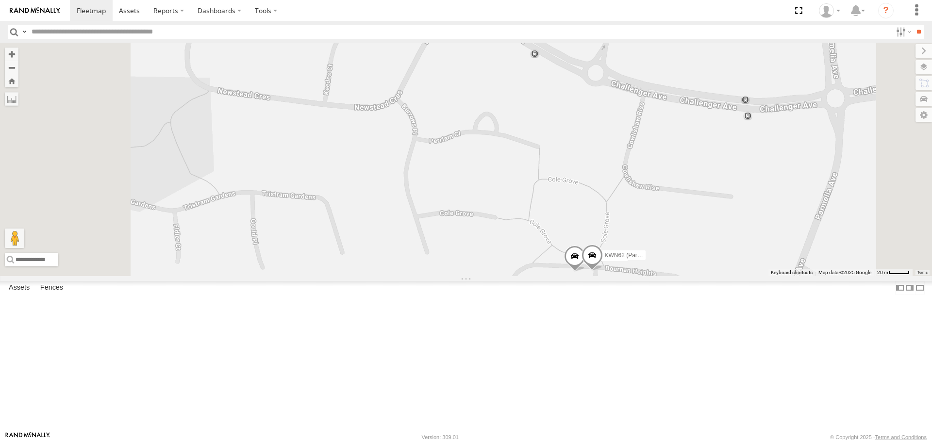
drag, startPoint x: 617, startPoint y: 309, endPoint x: 660, endPoint y: 351, distance: 60.4
click at [659, 276] on div "1I0C646 Manager Planning KWN44 Rangers 1HRP499 [DOMAIN_NAME] 1HSJ189 [DOMAIN_NA…" at bounding box center [466, 159] width 932 height 233
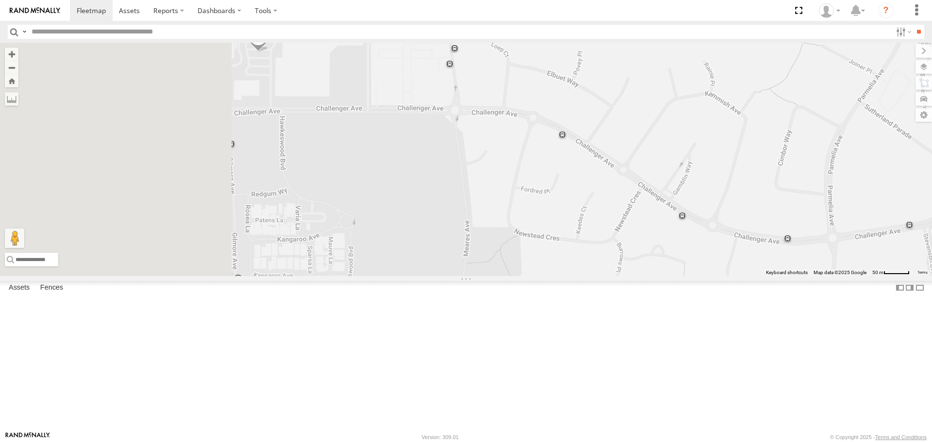
drag, startPoint x: 446, startPoint y: 305, endPoint x: 647, endPoint y: 315, distance: 201.7
click at [647, 276] on div "1I0C646 Manager Planning KWN44 Rangers 1HRP499 [DOMAIN_NAME] 1HSJ189 [DOMAIN_NA…" at bounding box center [466, 159] width 932 height 233
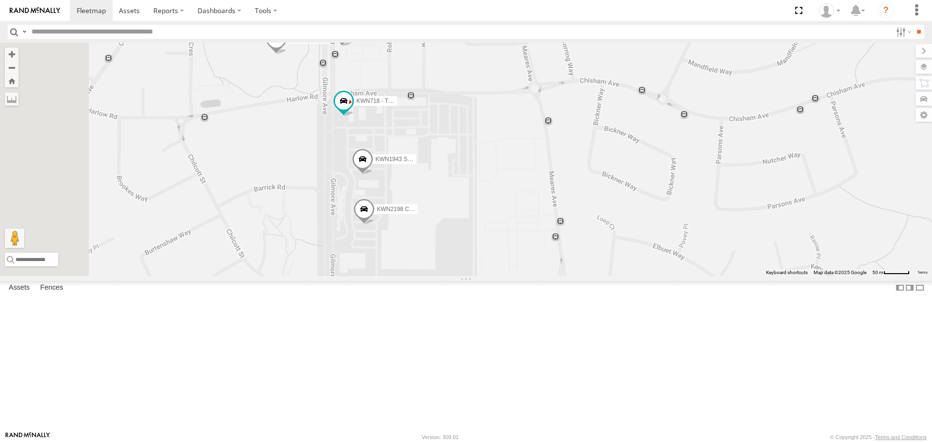
drag, startPoint x: 547, startPoint y: 280, endPoint x: 568, endPoint y: 347, distance: 69.7
click at [575, 276] on div "1I0C646 Manager Planning KWN44 Rangers 1HRP499 [DOMAIN_NAME] 1HSJ189 [DOMAIN_NA…" at bounding box center [466, 159] width 932 height 233
click at [377, 228] on span at bounding box center [366, 215] width 21 height 26
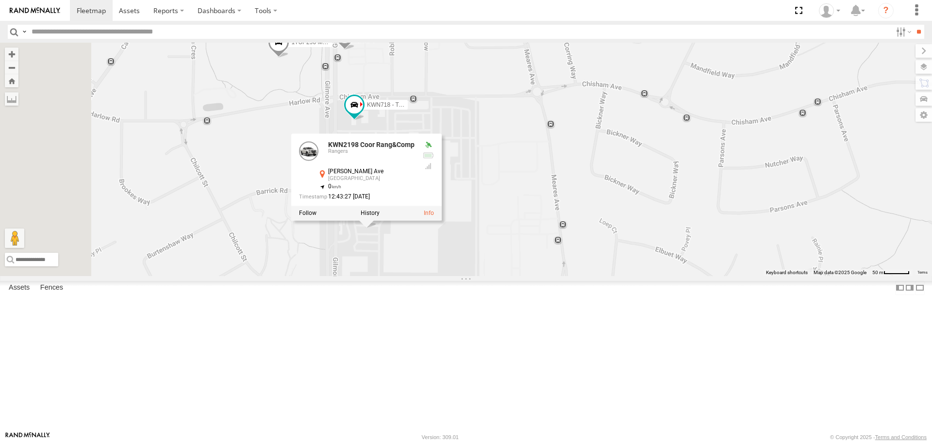
click at [547, 276] on div "1I0C646 Manager Planning KWN44 Rangers 1HRP499 [DOMAIN_NAME] 1HSJ189 [DOMAIN_NA…" at bounding box center [466, 159] width 932 height 233
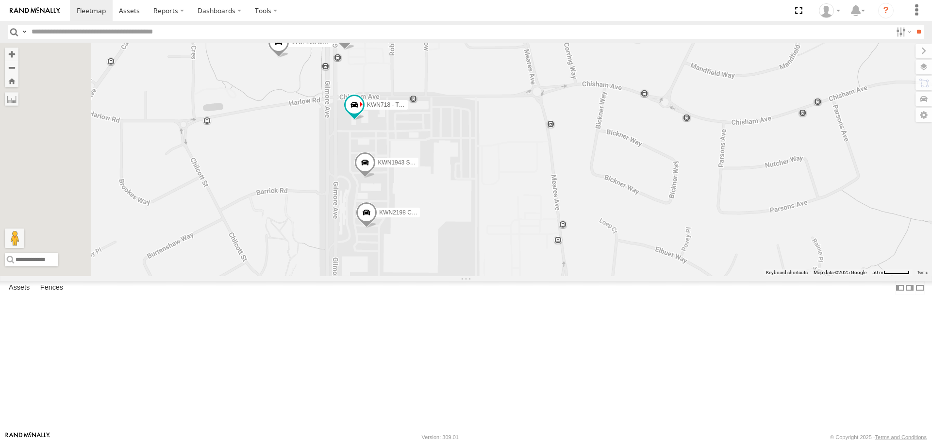
click at [376, 179] on span at bounding box center [364, 165] width 21 height 26
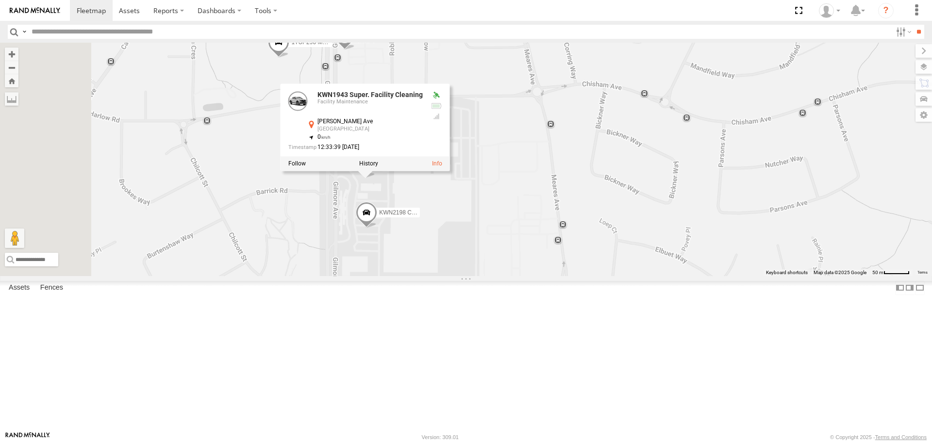
click at [596, 276] on div "1I0C646 Manager Planning KWN44 Rangers 1HRP499 [DOMAIN_NAME] 1HSJ189 [DOMAIN_NA…" at bounding box center [466, 159] width 932 height 233
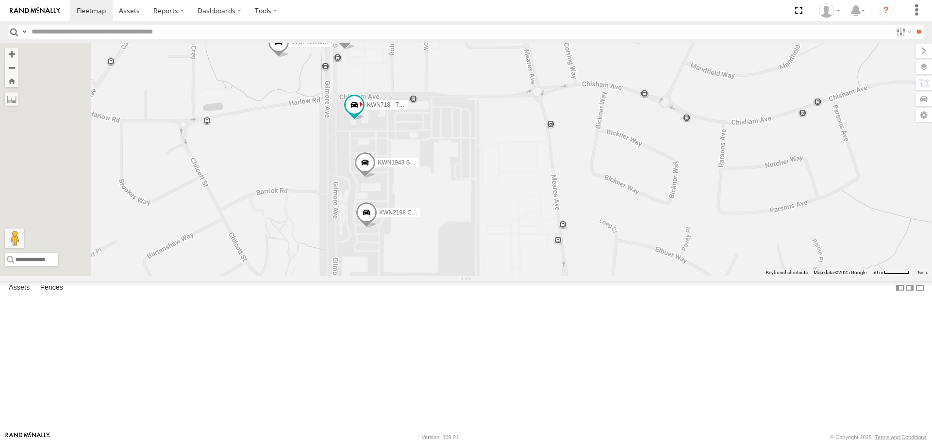
click at [363, 114] on span at bounding box center [354, 105] width 17 height 17
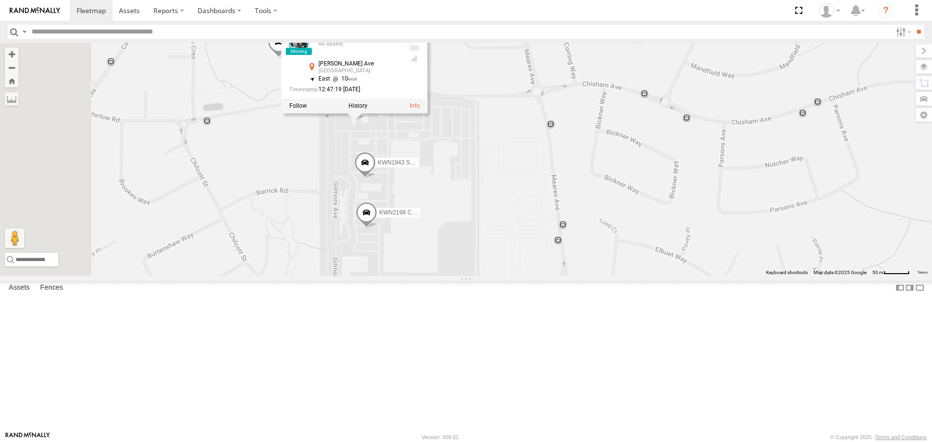
click at [609, 250] on div "1I0C646 Manager Planning KWN44 Rangers 1HRP499 [DOMAIN_NAME] 1HSJ189 [DOMAIN_NA…" at bounding box center [466, 159] width 932 height 233
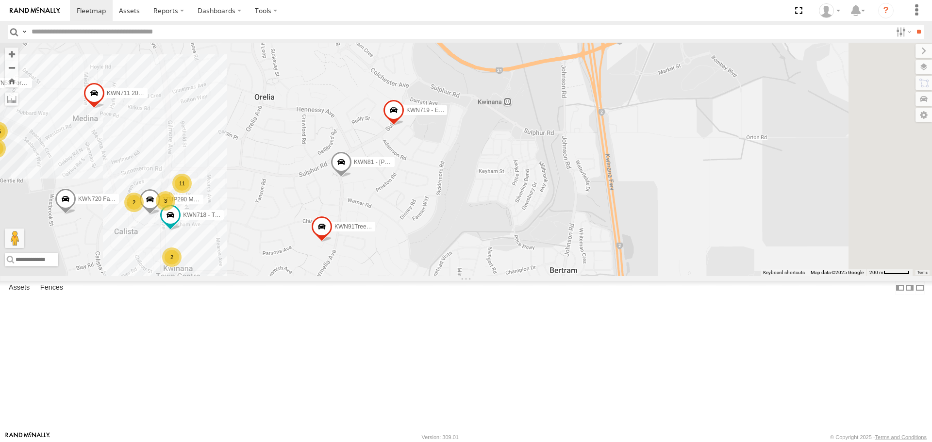
drag, startPoint x: 730, startPoint y: 258, endPoint x: 429, endPoint y: 269, distance: 301.2
click at [429, 269] on div "1I0C646 Manager Planning KWN44 Rangers 1HRP499 [DOMAIN_NAME] 1HSJ189 [DOMAIN_NA…" at bounding box center [466, 159] width 932 height 233
click at [398, 31] on span at bounding box center [389, 21] width 17 height 17
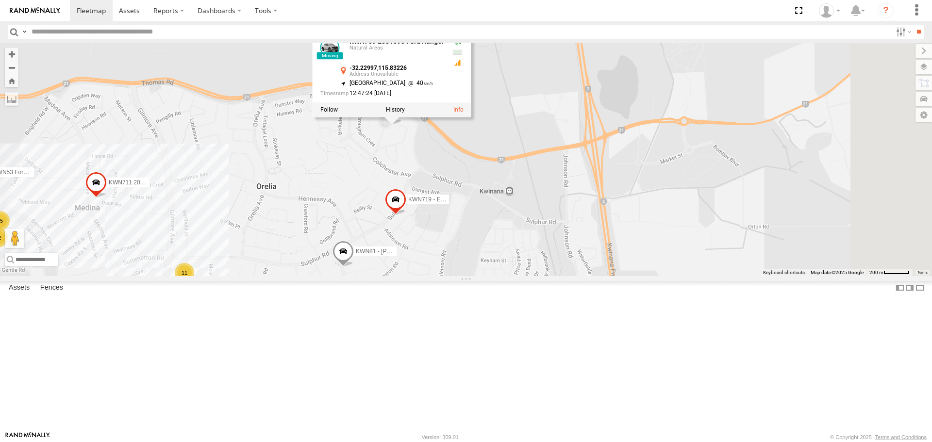
drag, startPoint x: 563, startPoint y: 320, endPoint x: 564, endPoint y: 349, distance: 29.1
click at [564, 276] on div "1I0C646 Manager Planning KWN44 Rangers 1HRP499 [DOMAIN_NAME] 1HSJ189 [DOMAIN_NA…" at bounding box center [466, 159] width 932 height 233
